Goal: Information Seeking & Learning: Learn about a topic

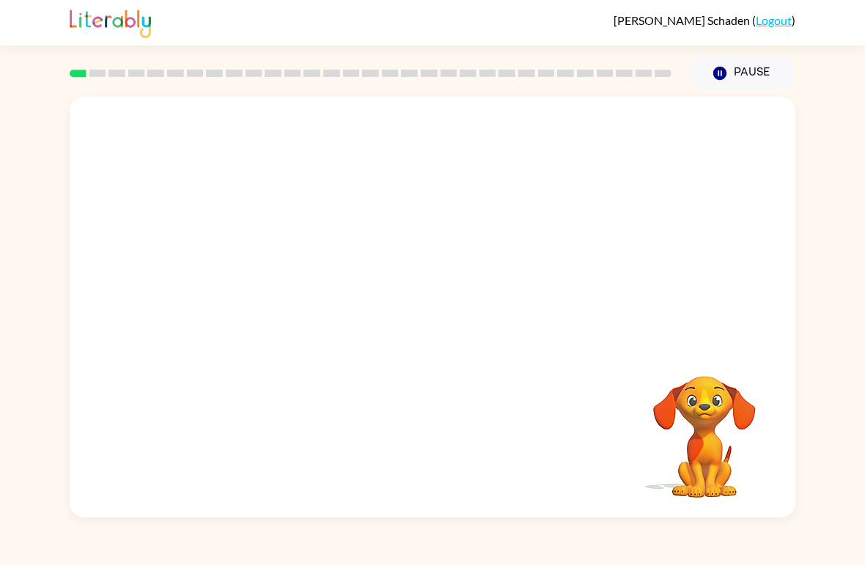
click at [778, 20] on link "Logout" at bounding box center [774, 20] width 36 height 14
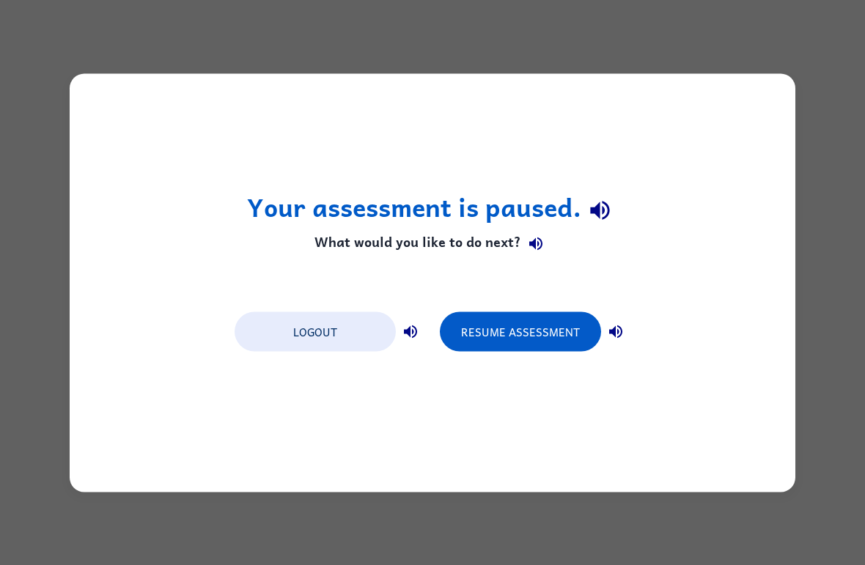
click at [308, 333] on button "Logout" at bounding box center [315, 332] width 161 height 40
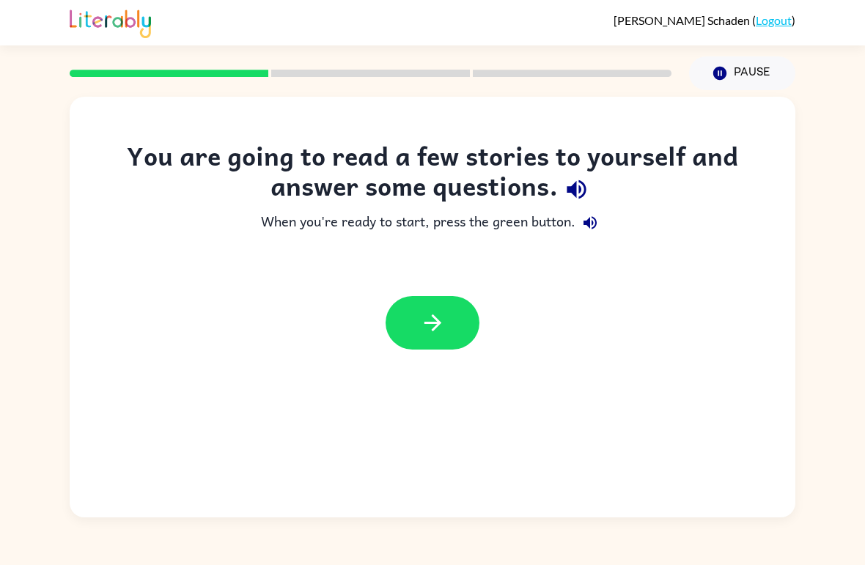
click at [593, 190] on button "button" at bounding box center [576, 189] width 37 height 37
click at [580, 192] on icon "button" at bounding box center [576, 189] width 19 height 19
click at [593, 221] on icon "button" at bounding box center [590, 222] width 13 height 13
click at [442, 331] on icon "button" at bounding box center [433, 323] width 26 height 26
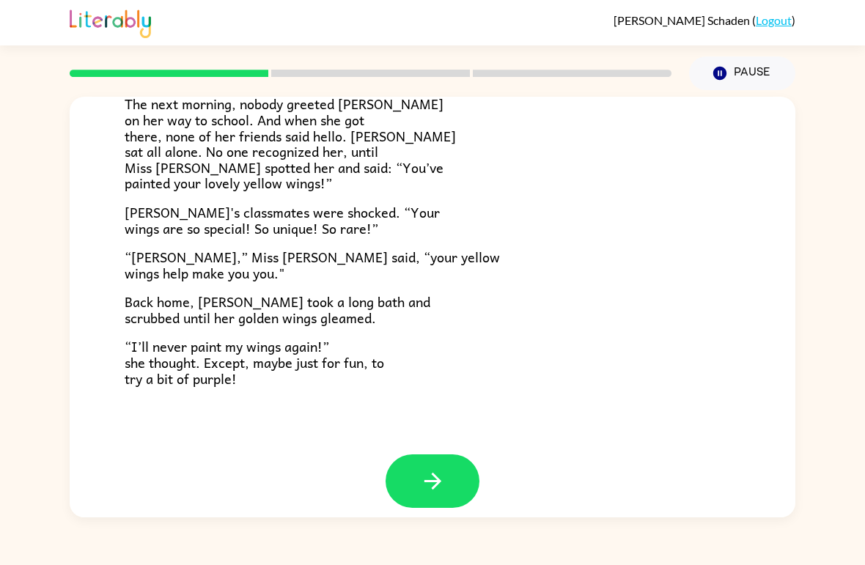
scroll to position [395, 0]
click at [424, 455] on button "button" at bounding box center [433, 482] width 94 height 54
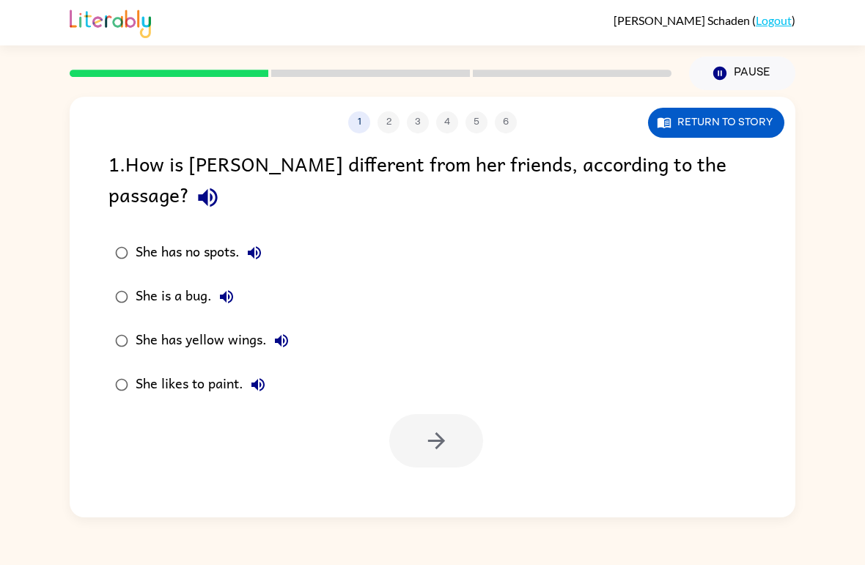
scroll to position [0, 0]
click at [221, 185] on icon "button" at bounding box center [208, 198] width 26 height 26
click at [446, 428] on icon "button" at bounding box center [437, 441] width 26 height 26
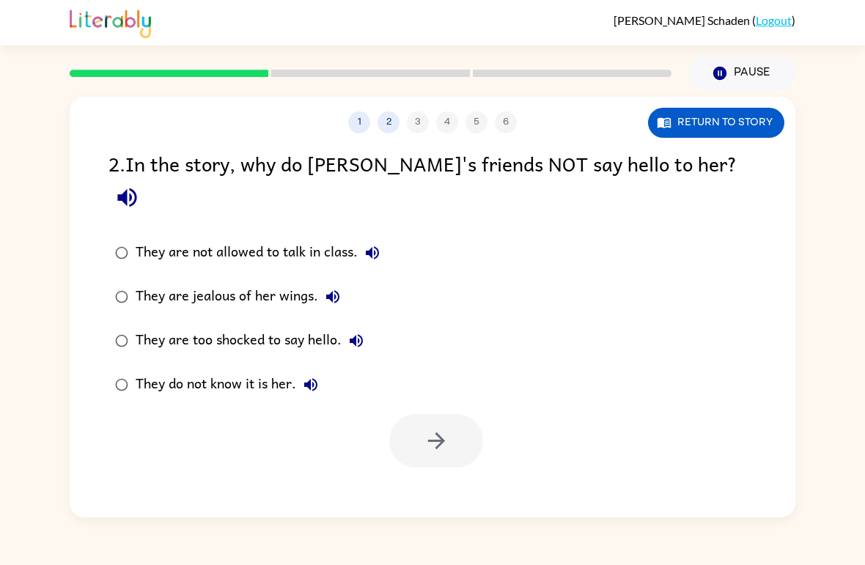
click at [140, 185] on icon "button" at bounding box center [127, 198] width 26 height 26
click at [335, 290] on icon "button" at bounding box center [332, 296] width 13 height 13
click at [348, 326] on button "They are too shocked to say hello." at bounding box center [356, 340] width 29 height 29
click at [418, 414] on button "button" at bounding box center [436, 441] width 94 height 54
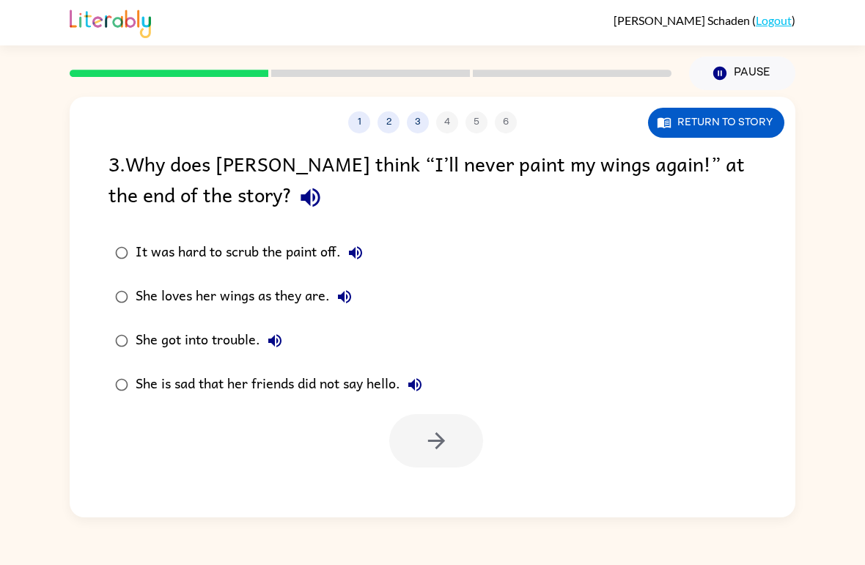
click at [298, 188] on icon "button" at bounding box center [311, 198] width 26 height 26
click at [430, 445] on icon "button" at bounding box center [437, 441] width 26 height 26
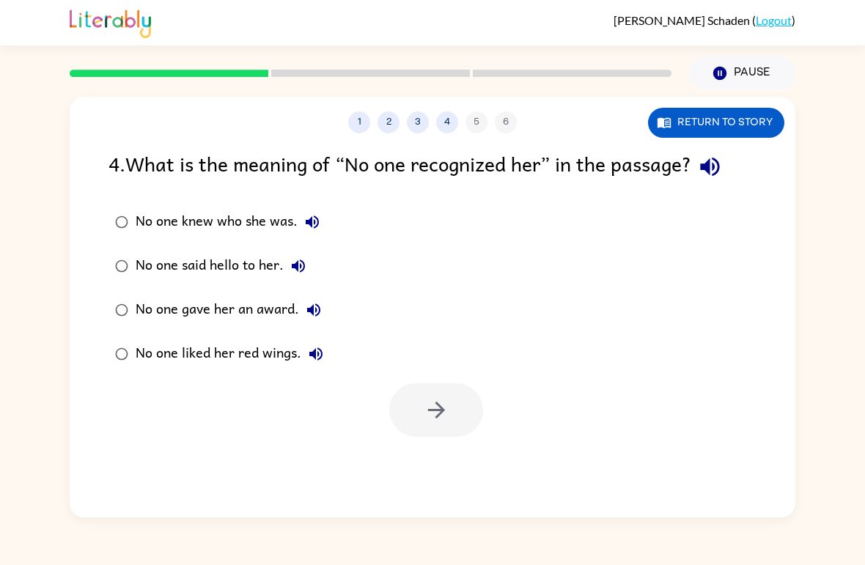
click at [710, 172] on icon "button" at bounding box center [710, 167] width 26 height 26
click at [309, 219] on icon "button" at bounding box center [313, 222] width 18 height 18
click at [299, 265] on icon "button" at bounding box center [299, 266] width 18 height 18
click at [447, 417] on icon "button" at bounding box center [437, 410] width 26 height 26
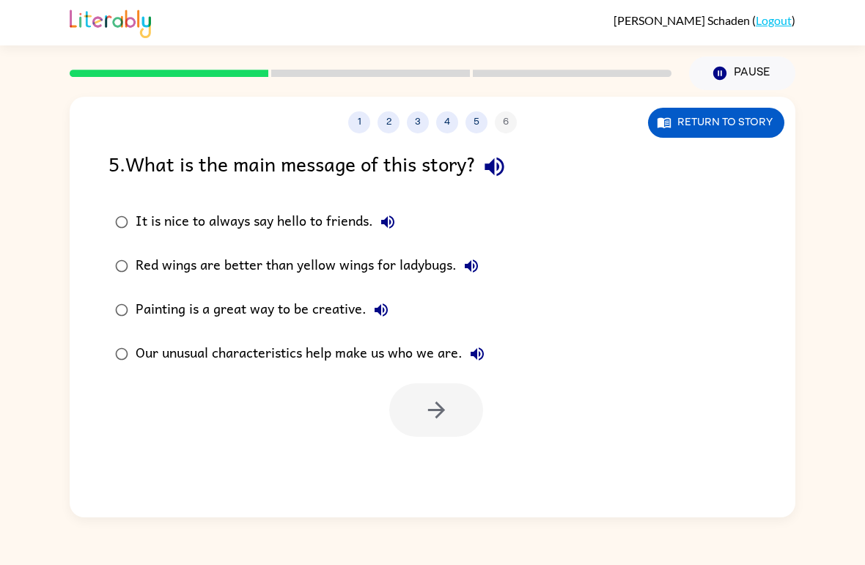
click at [505, 180] on icon "button" at bounding box center [495, 167] width 26 height 26
click at [470, 367] on button "Our unusual characteristics help make us who we are." at bounding box center [477, 354] width 29 height 29
click at [466, 399] on button "button" at bounding box center [436, 411] width 94 height 54
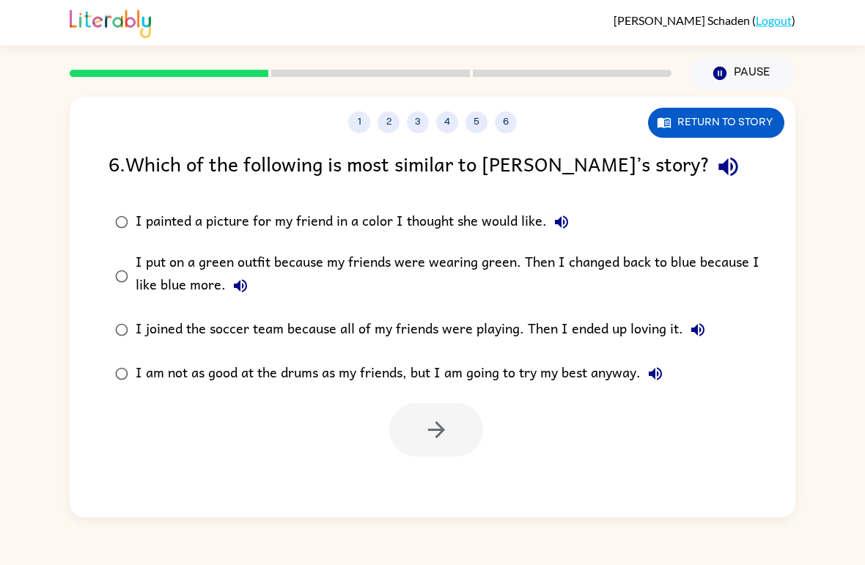
click at [716, 169] on icon "button" at bounding box center [729, 167] width 26 height 26
click at [554, 225] on icon "button" at bounding box center [562, 222] width 18 height 18
click at [232, 293] on icon "button" at bounding box center [241, 286] width 18 height 18
click at [693, 334] on icon "button" at bounding box center [698, 330] width 18 height 18
click at [658, 378] on icon "button" at bounding box center [655, 373] width 13 height 13
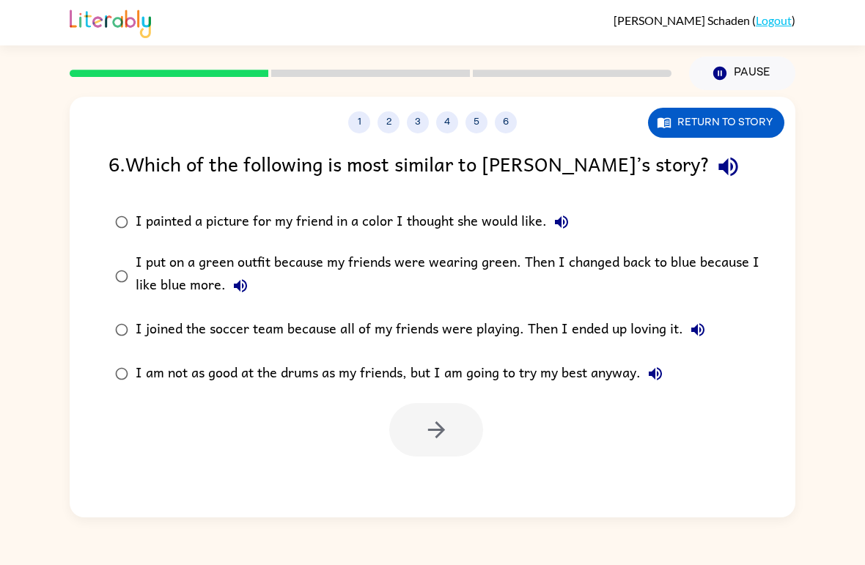
click at [555, 538] on div "Marnie Schaden ( Logout ) Pause Pause 1 2 3 4 5 6 Return to story 6 . Which of …" at bounding box center [432, 282] width 865 height 565
click at [429, 433] on icon "button" at bounding box center [437, 430] width 26 height 26
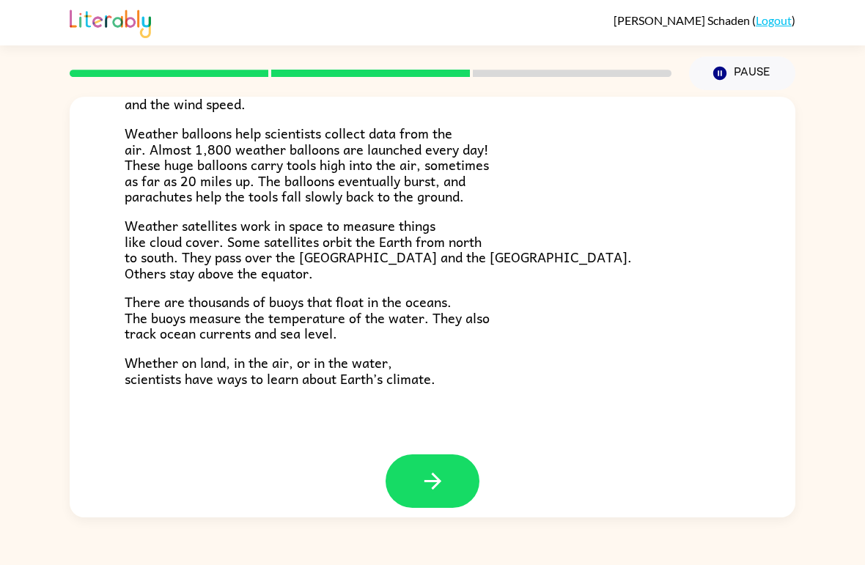
scroll to position [395, 0]
click at [413, 462] on button "button" at bounding box center [433, 482] width 94 height 54
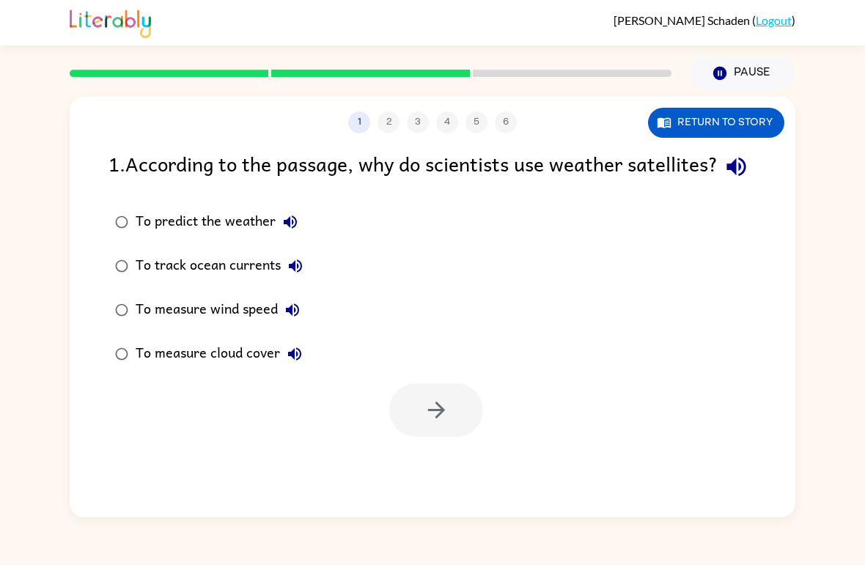
click at [724, 180] on icon "button" at bounding box center [737, 167] width 26 height 26
click at [84, 106] on div "1 2 3 4 5 6 Return to story" at bounding box center [433, 115] width 726 height 37
click at [685, 123] on button "Return to story" at bounding box center [716, 123] width 136 height 30
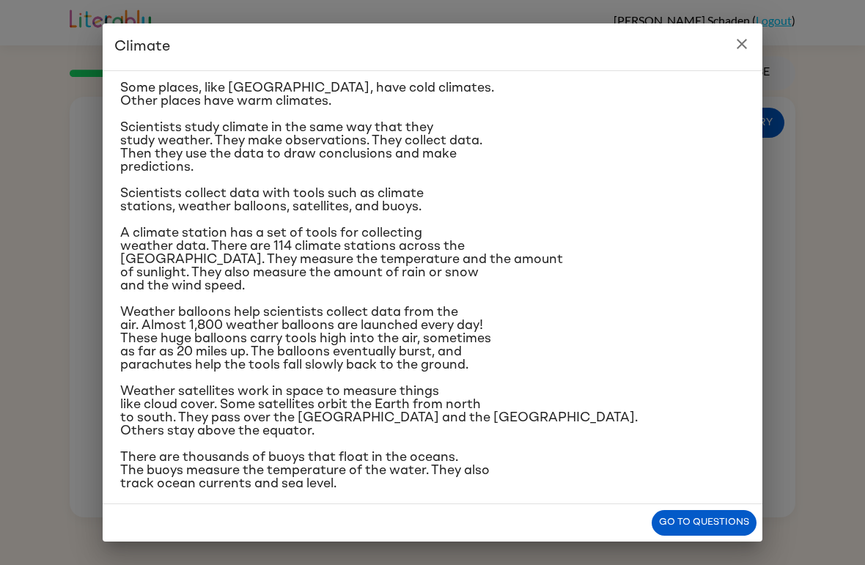
scroll to position [84, 0]
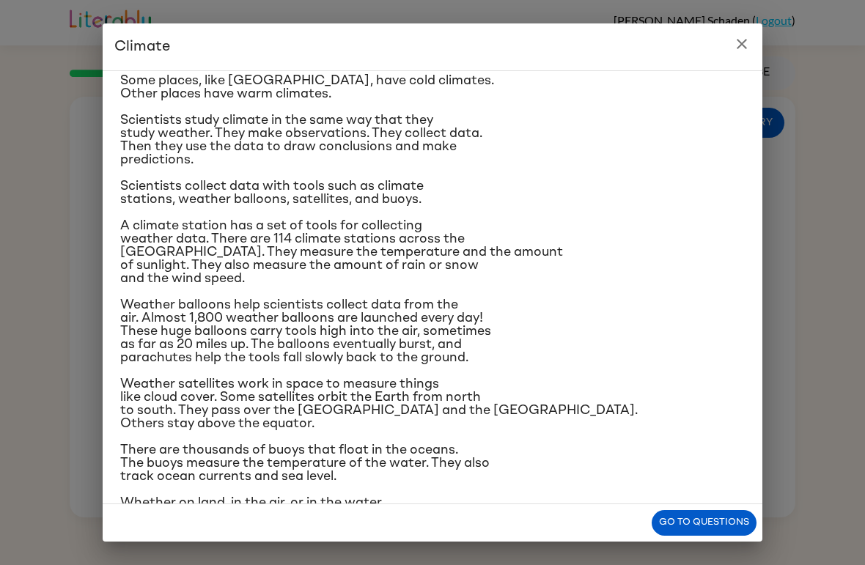
click at [724, 56] on h2 "Climate" at bounding box center [433, 46] width 660 height 47
click at [744, 40] on icon "close" at bounding box center [742, 44] width 18 height 18
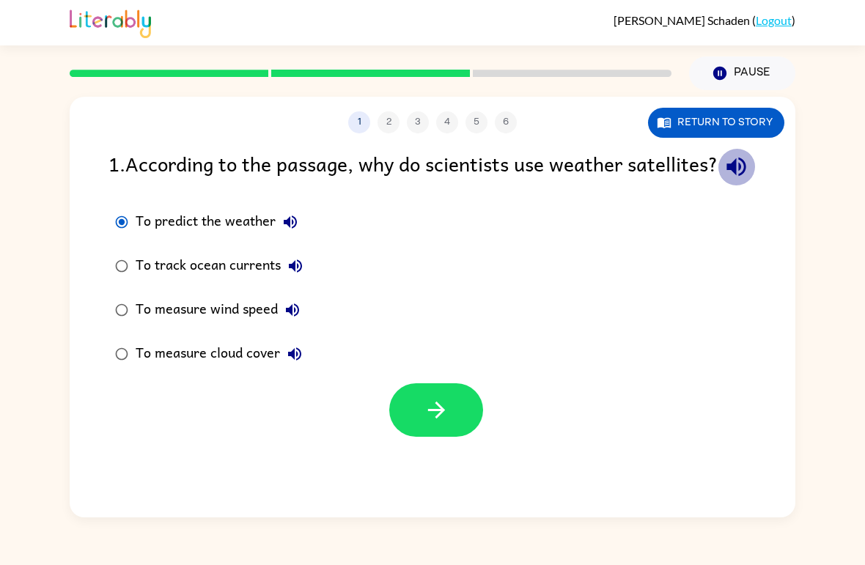
click at [724, 180] on icon "button" at bounding box center [737, 167] width 26 height 26
click at [412, 437] on button "button" at bounding box center [436, 411] width 94 height 54
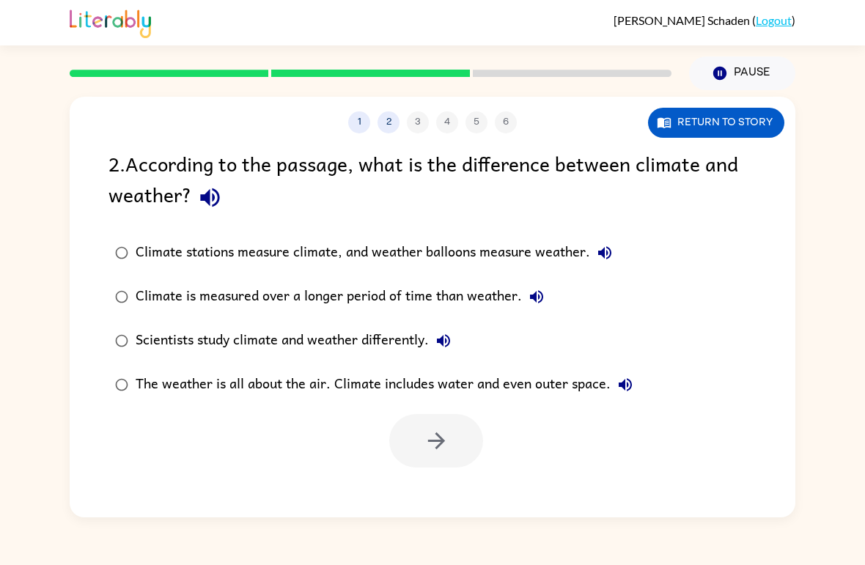
click at [216, 209] on icon "button" at bounding box center [210, 198] width 26 height 26
click at [617, 246] on button "Climate stations measure climate, and weather balloons measure weather." at bounding box center [604, 252] width 29 height 29
click at [539, 298] on icon "button" at bounding box center [537, 297] width 18 height 18
click at [711, 116] on button "Return to story" at bounding box center [716, 123] width 136 height 30
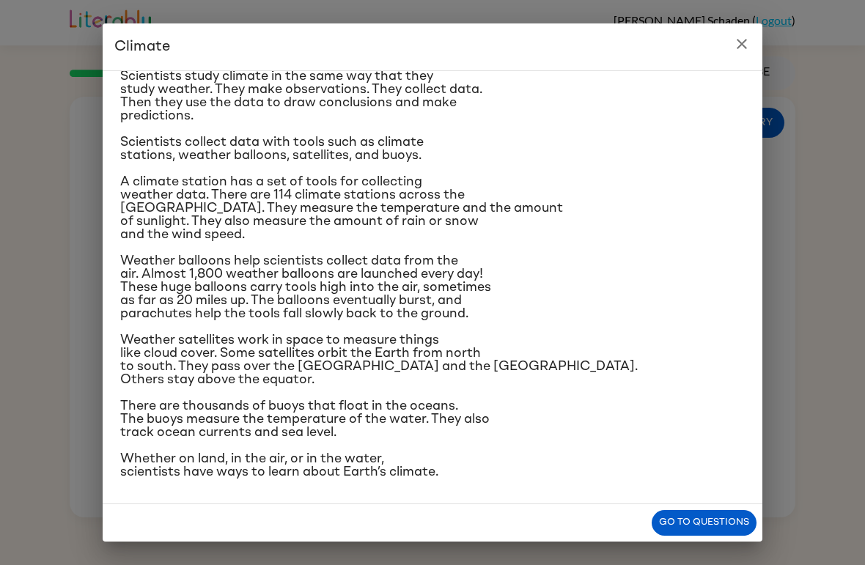
scroll to position [254, 0]
click at [718, 516] on button "Go to questions" at bounding box center [704, 523] width 105 height 26
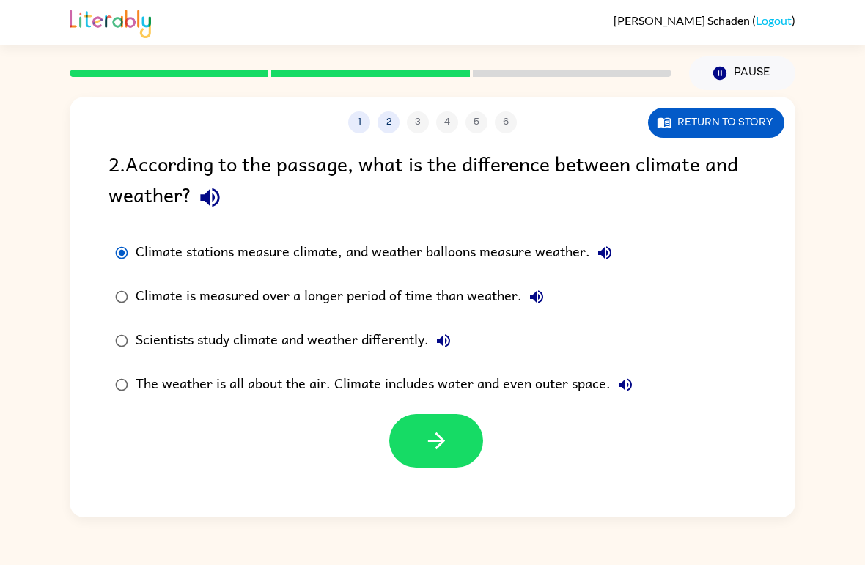
click at [436, 422] on button "button" at bounding box center [436, 441] width 94 height 54
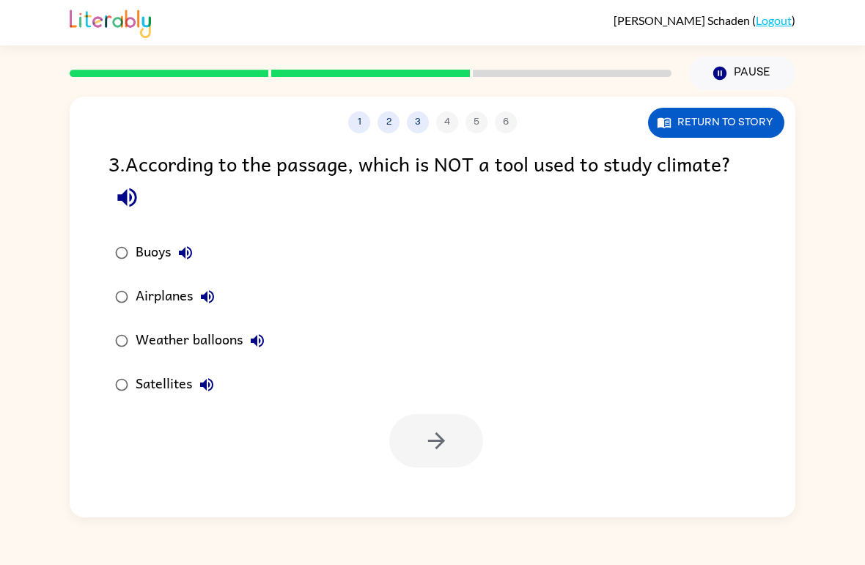
click at [126, 191] on icon "button" at bounding box center [127, 198] width 26 height 26
click at [406, 467] on button "button" at bounding box center [436, 441] width 94 height 54
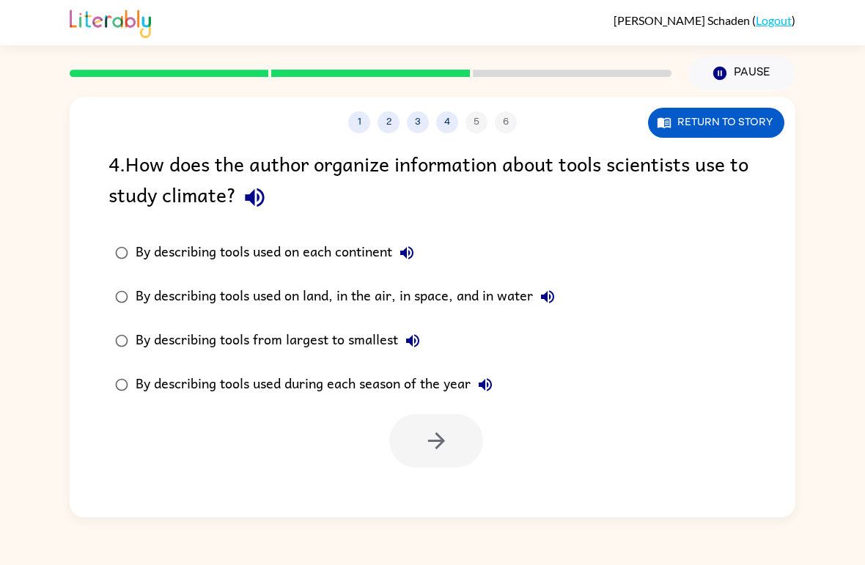
click at [243, 202] on icon "button" at bounding box center [255, 198] width 26 height 26
click at [414, 251] on icon "button" at bounding box center [406, 252] width 13 height 13
click at [557, 298] on icon "button" at bounding box center [548, 297] width 18 height 18
click at [492, 386] on icon "button" at bounding box center [485, 384] width 13 height 13
click at [441, 448] on icon "button" at bounding box center [437, 441] width 26 height 26
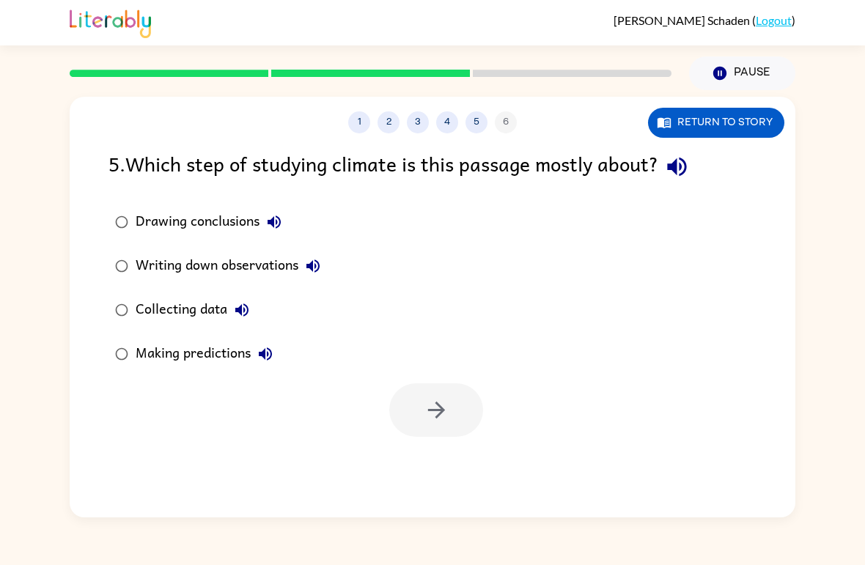
click at [678, 173] on icon "button" at bounding box center [677, 167] width 26 height 26
click at [249, 313] on icon "button" at bounding box center [241, 310] width 13 height 13
click at [264, 349] on icon "button" at bounding box center [266, 354] width 18 height 18
click at [438, 401] on icon "button" at bounding box center [437, 410] width 26 height 26
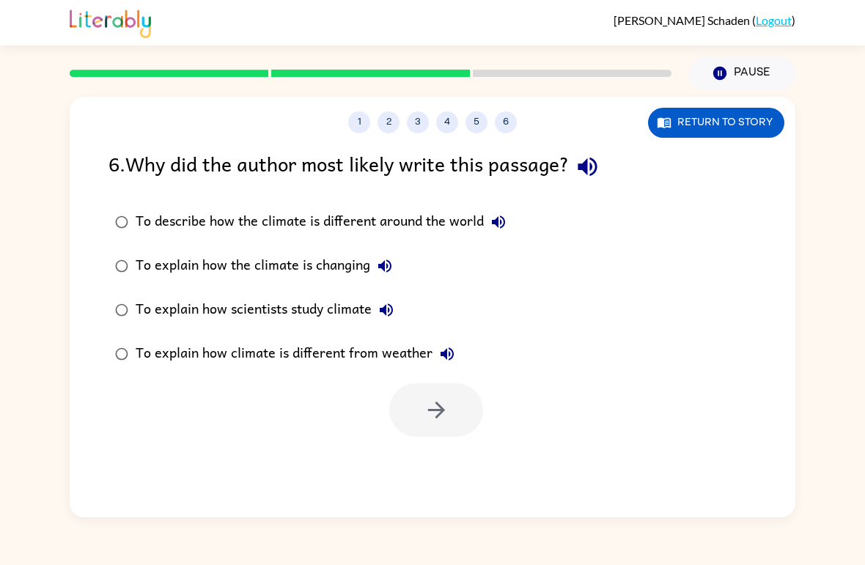
click at [593, 180] on icon "button" at bounding box center [588, 167] width 26 height 26
click at [440, 406] on icon "button" at bounding box center [436, 410] width 17 height 17
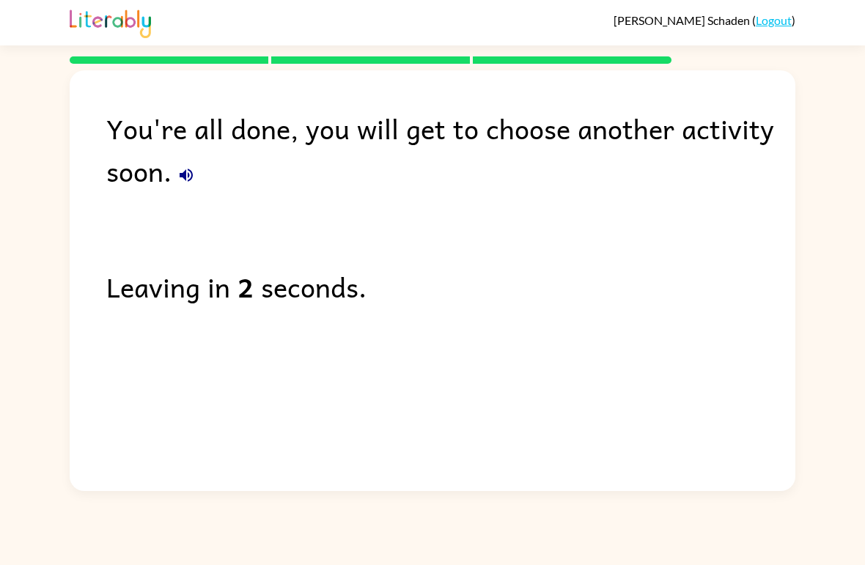
click at [189, 190] on button "button" at bounding box center [186, 175] width 29 height 29
